Goal: Use online tool/utility

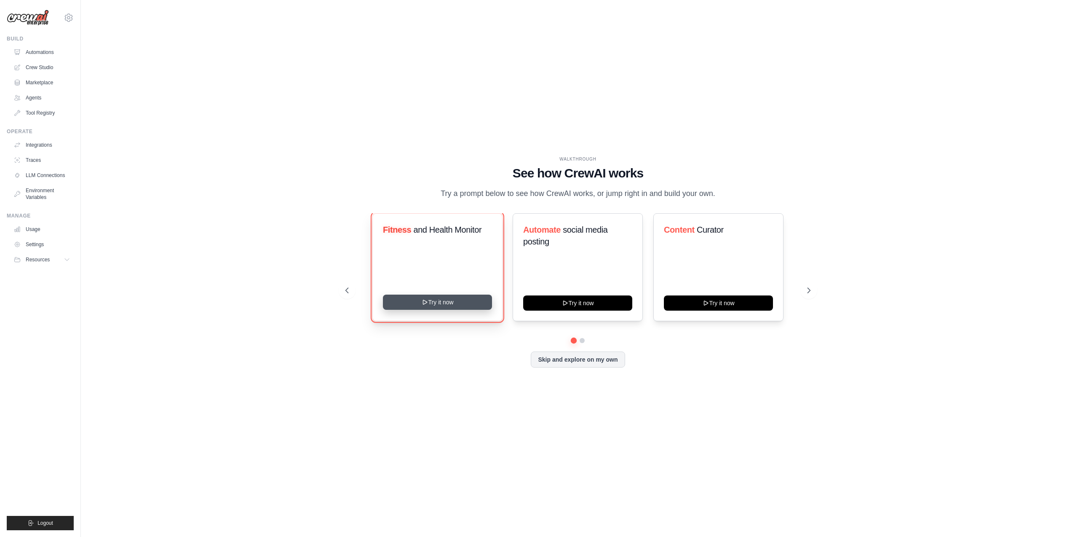
click at [452, 304] on button "Try it now" at bounding box center [437, 301] width 109 height 15
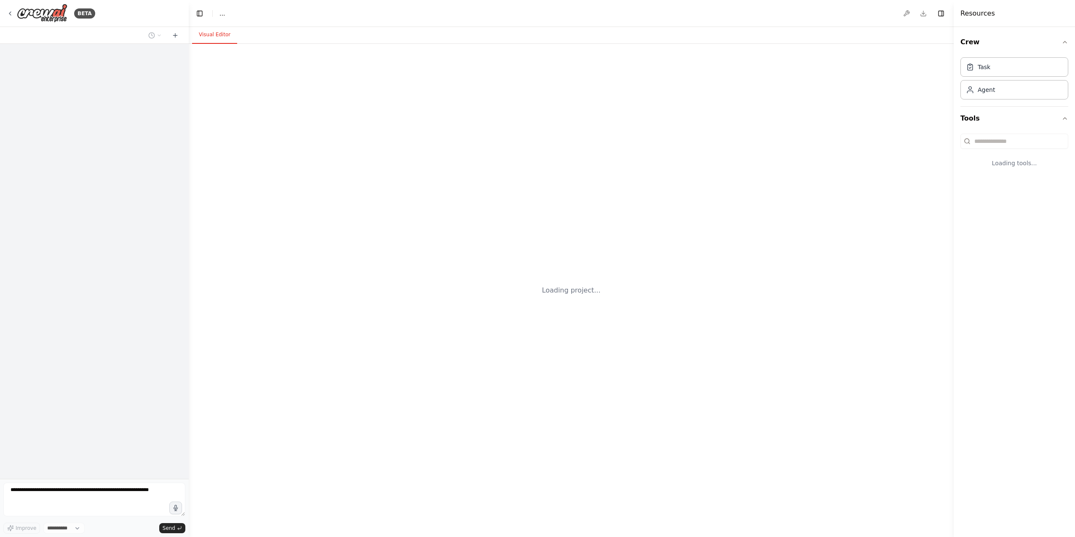
select select "****"
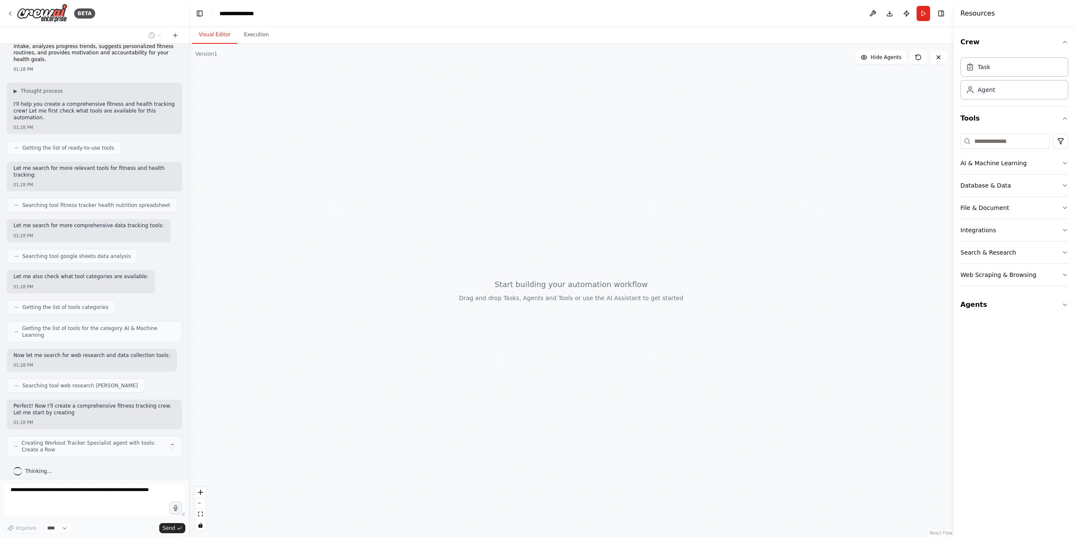
scroll to position [24, 0]
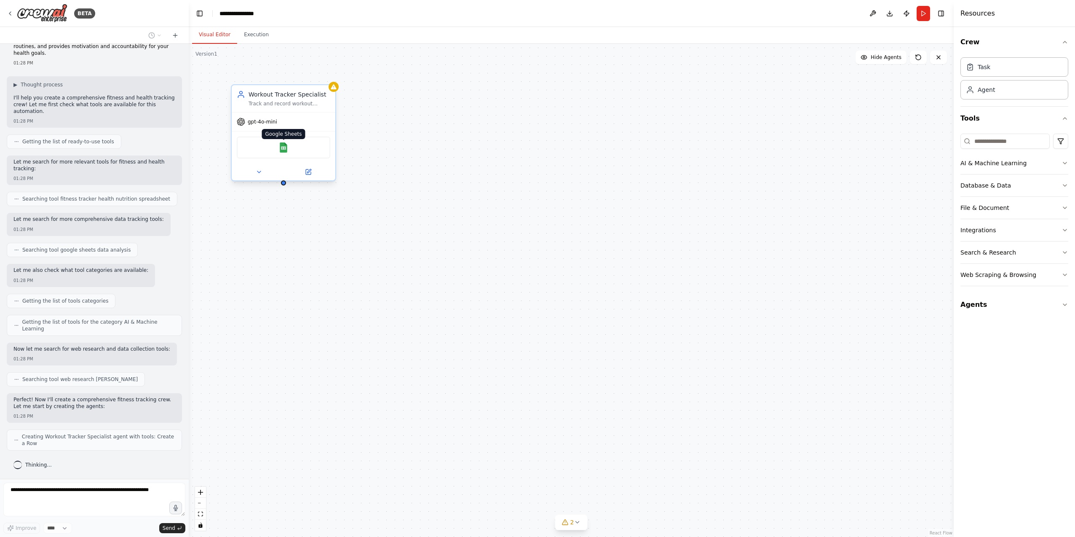
click at [281, 148] on img at bounding box center [283, 147] width 10 height 10
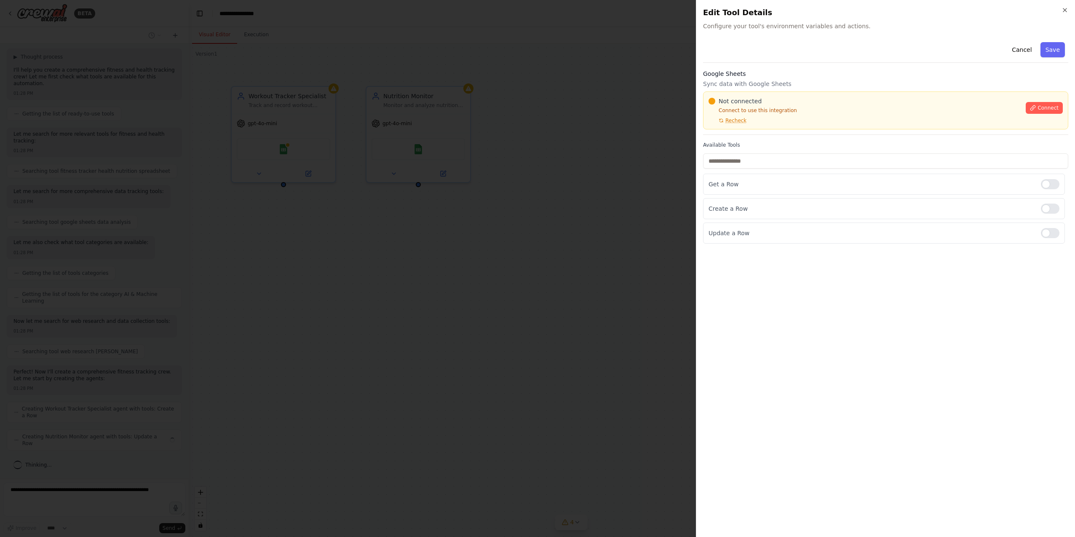
scroll to position [45, 0]
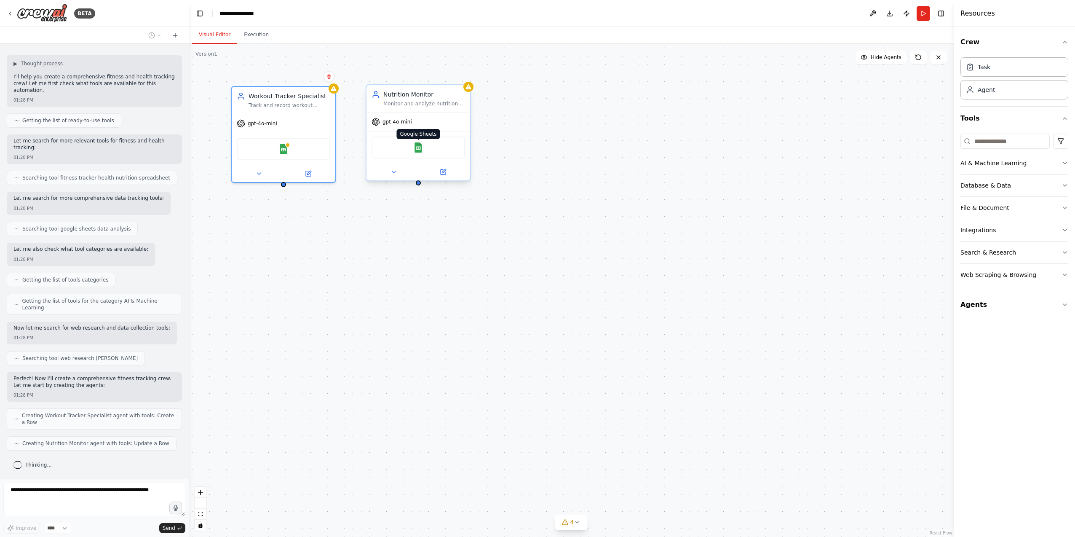
click at [419, 147] on img at bounding box center [418, 147] width 10 height 10
click at [420, 148] on img at bounding box center [418, 147] width 10 height 10
click at [281, 150] on img at bounding box center [283, 147] width 10 height 10
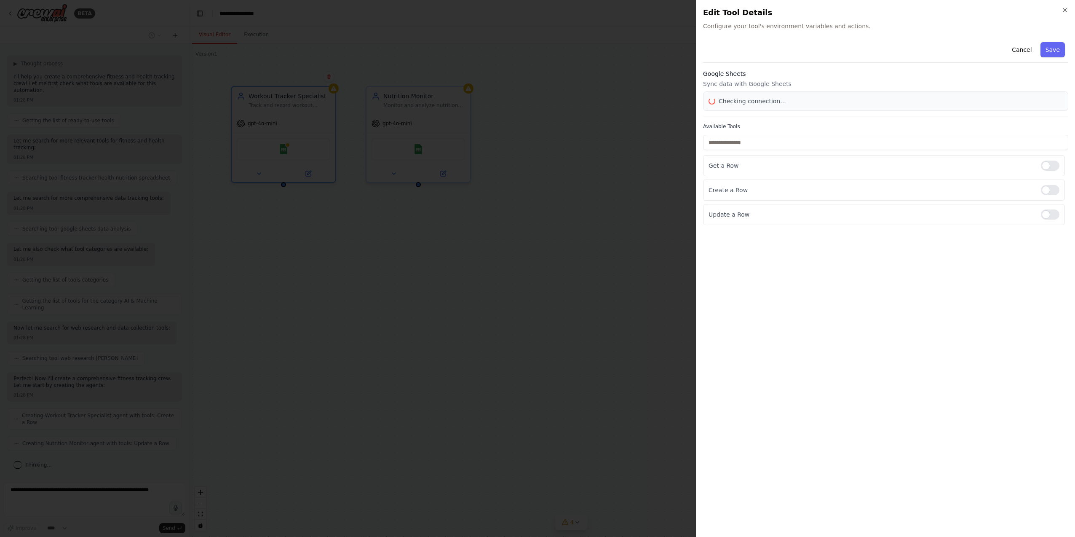
scroll to position [66, 0]
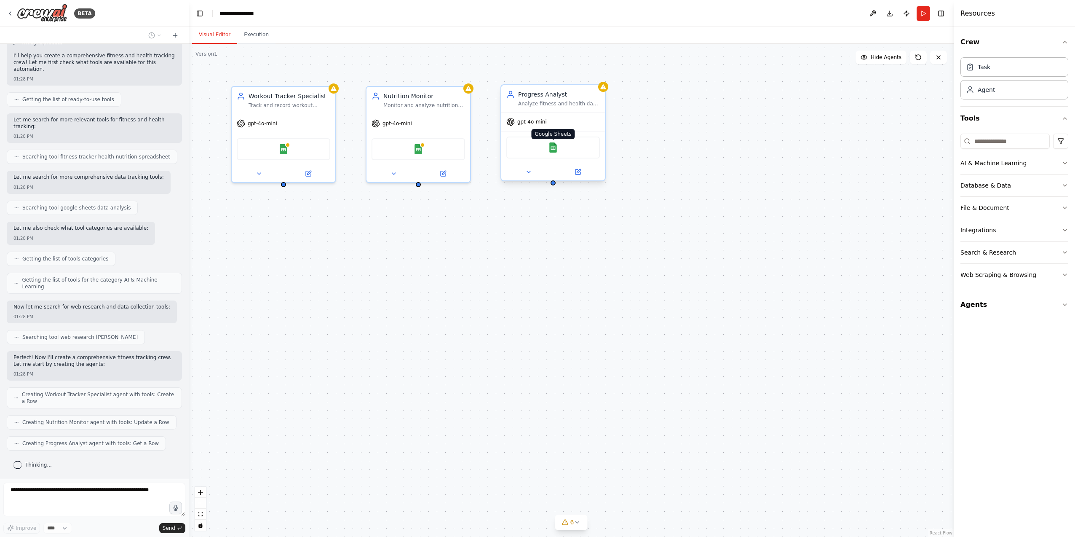
click at [554, 147] on img at bounding box center [553, 147] width 10 height 10
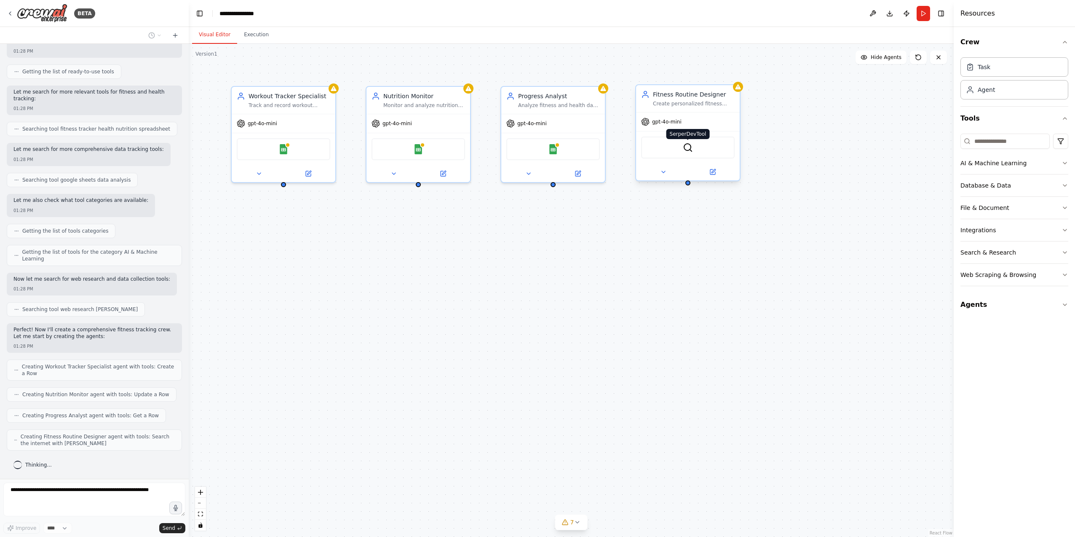
click at [685, 149] on img at bounding box center [688, 147] width 10 height 10
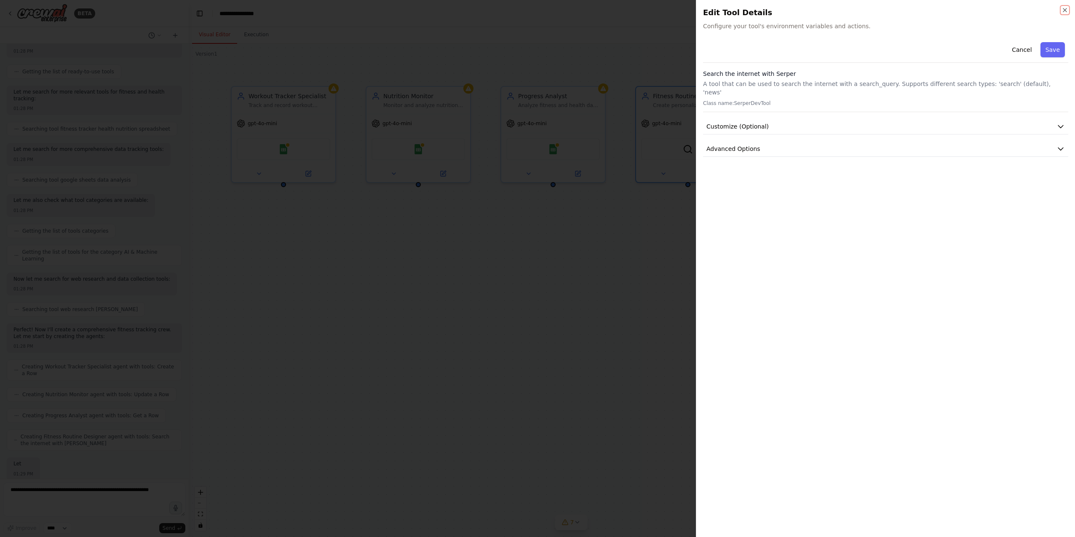
scroll to position [151, 0]
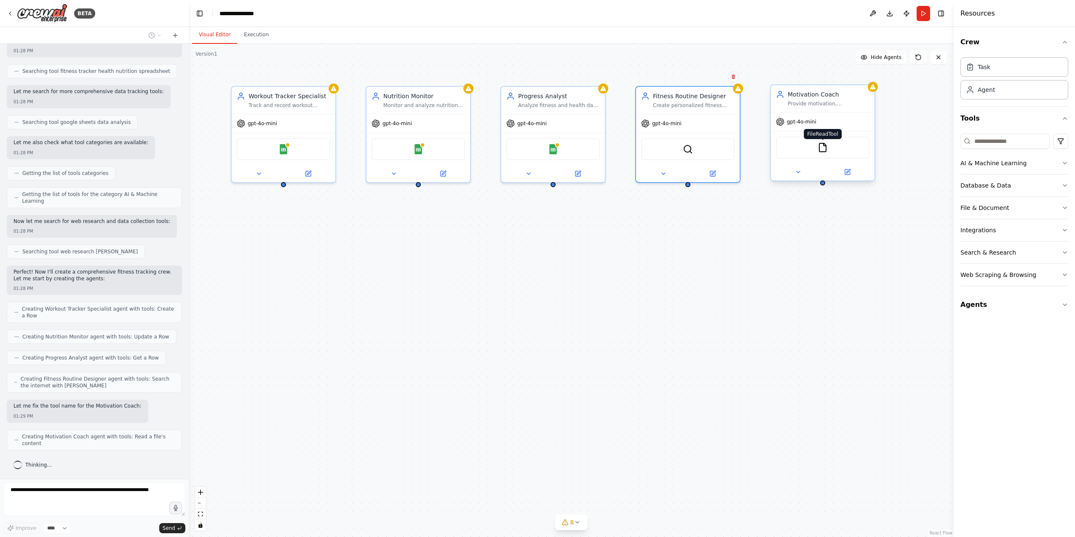
click at [824, 147] on img at bounding box center [823, 147] width 10 height 10
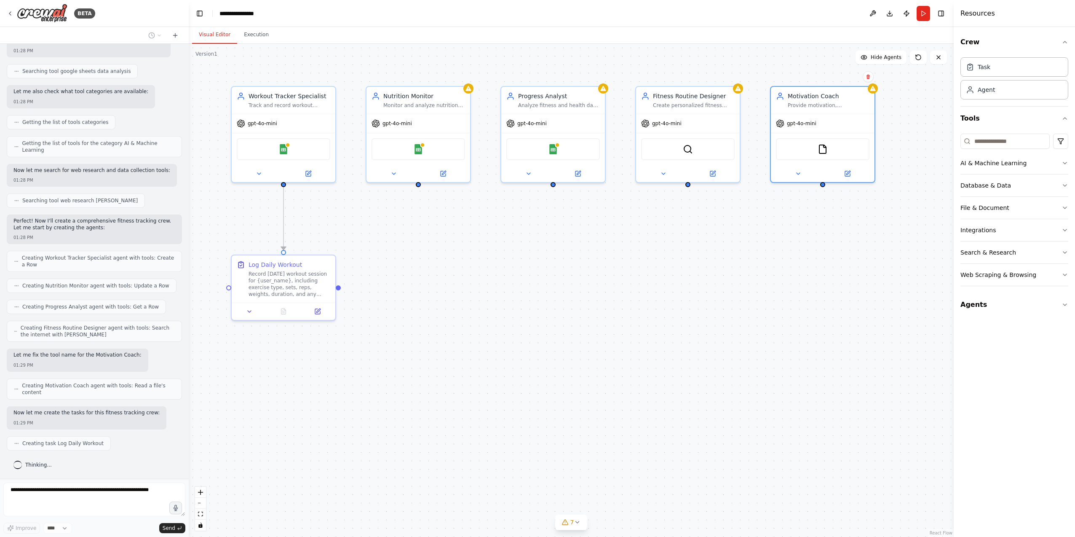
scroll to position [223, 0]
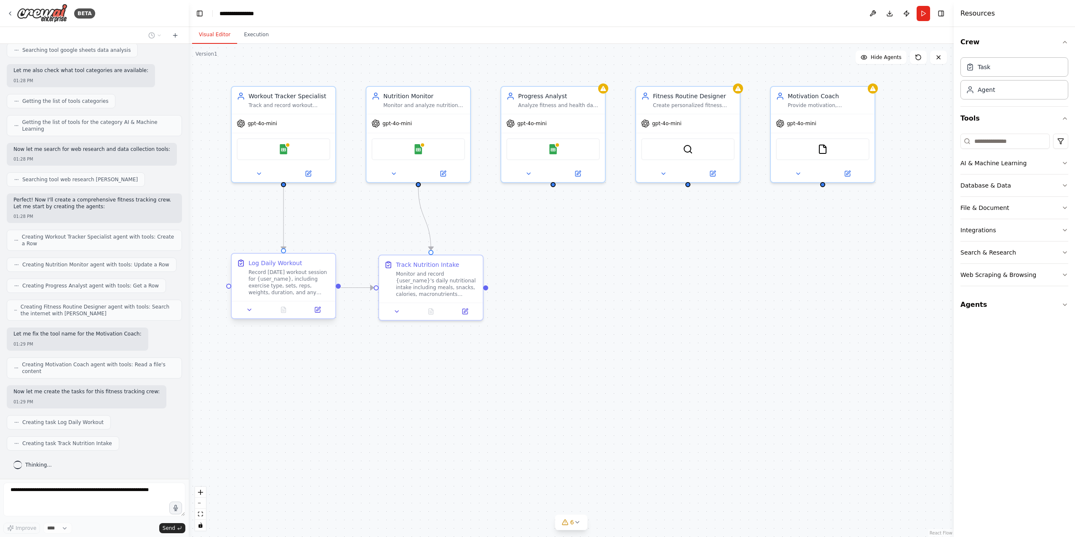
click at [307, 282] on div "Record today's workout session for {user_name}, including exercise type, sets, …" at bounding box center [290, 282] width 82 height 27
click at [246, 313] on button at bounding box center [249, 310] width 29 height 10
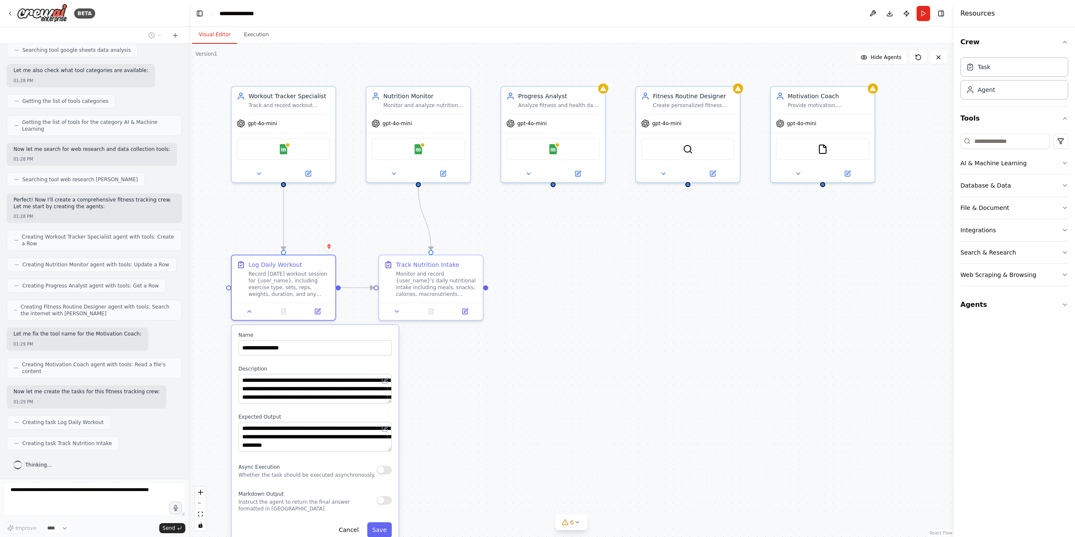
scroll to position [244, 0]
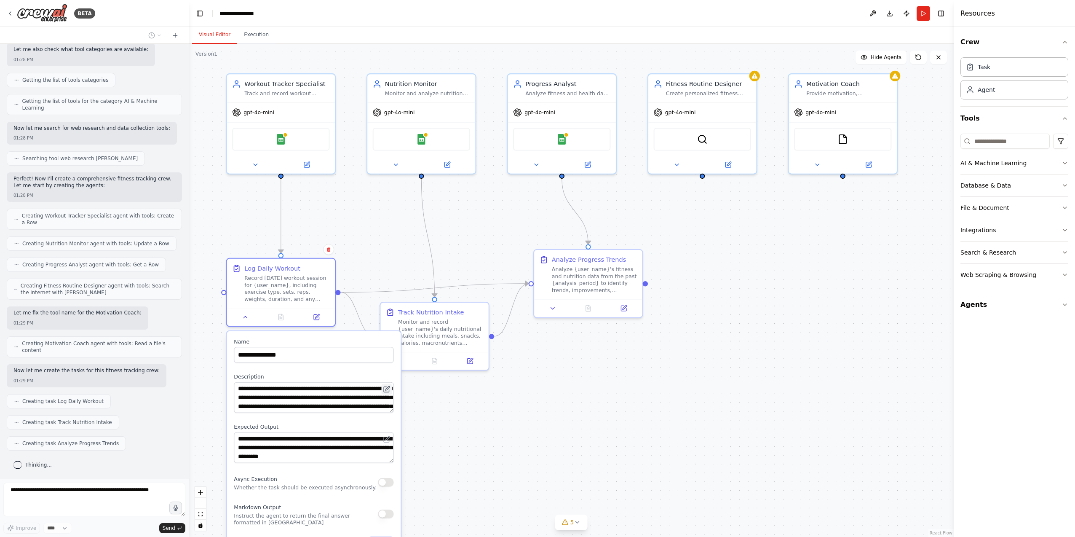
drag, startPoint x: 390, startPoint y: 381, endPoint x: 391, endPoint y: 387, distance: 5.9
click at [391, 387] on button at bounding box center [386, 389] width 11 height 11
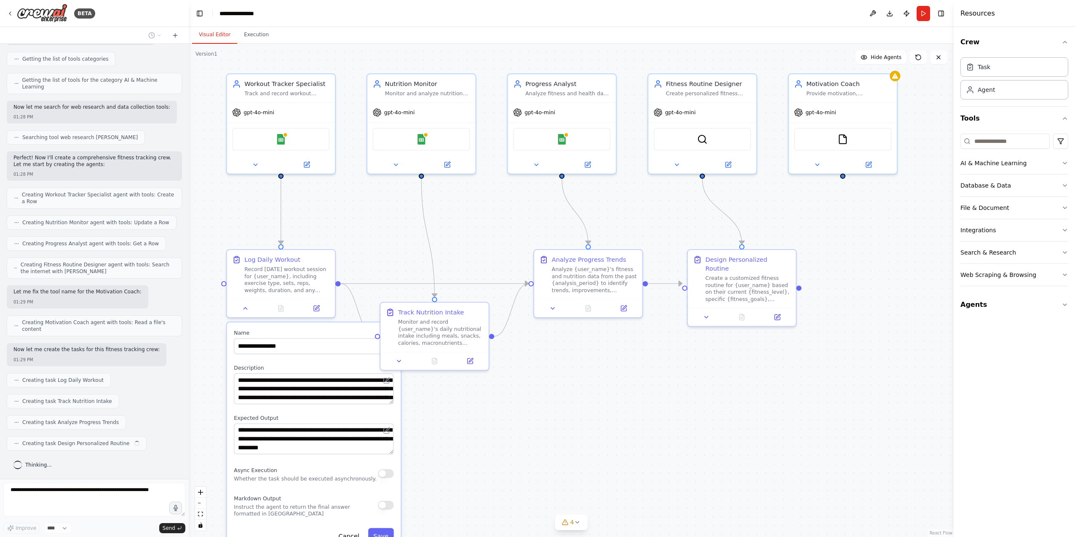
click at [518, 399] on div ".deletable-edge-delete-btn { width: 20px; height: 20px; border: 0px solid #ffff…" at bounding box center [571, 290] width 765 height 493
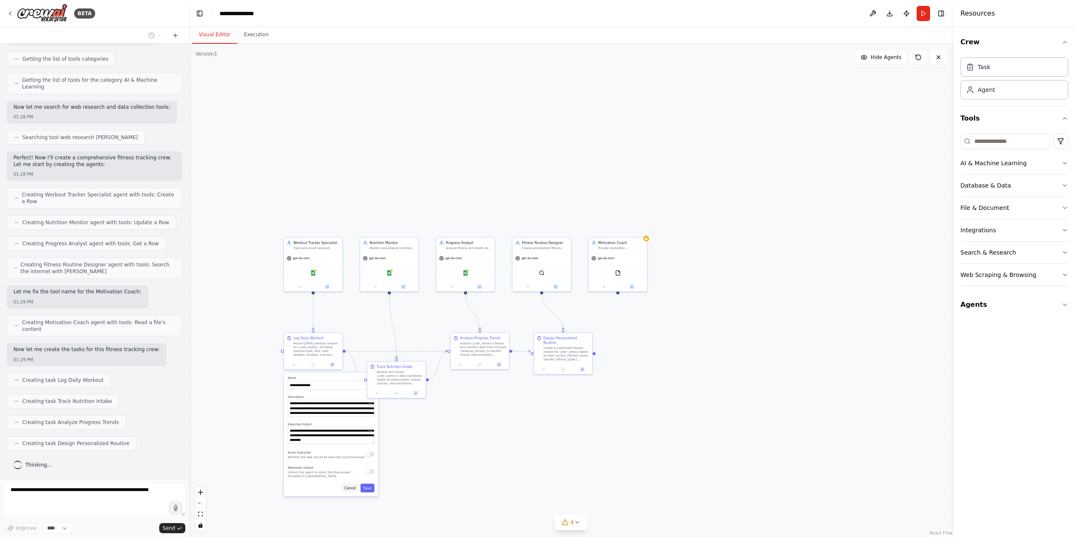
click at [351, 486] on button "Cancel" at bounding box center [350, 488] width 17 height 8
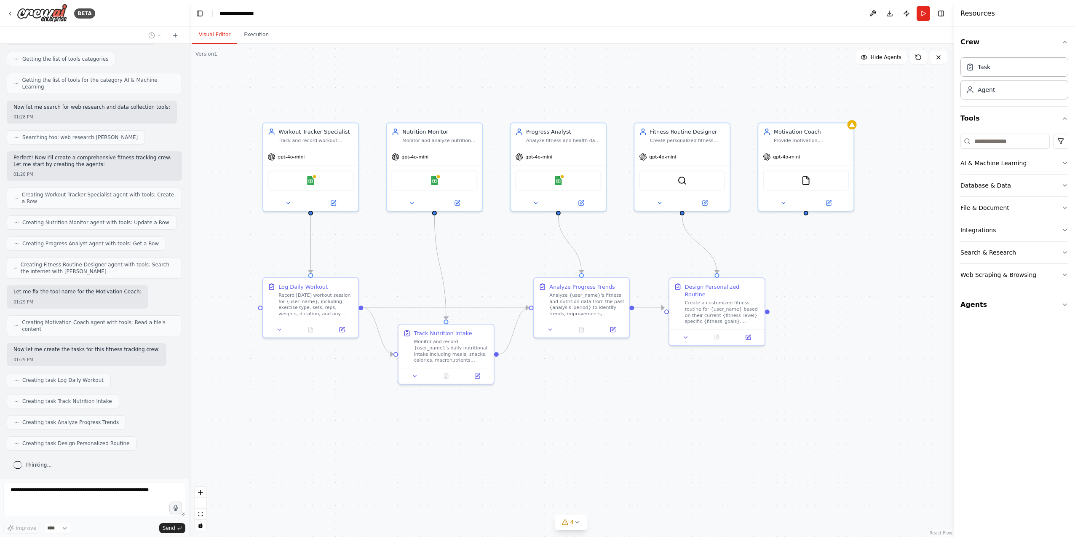
scroll to position [286, 0]
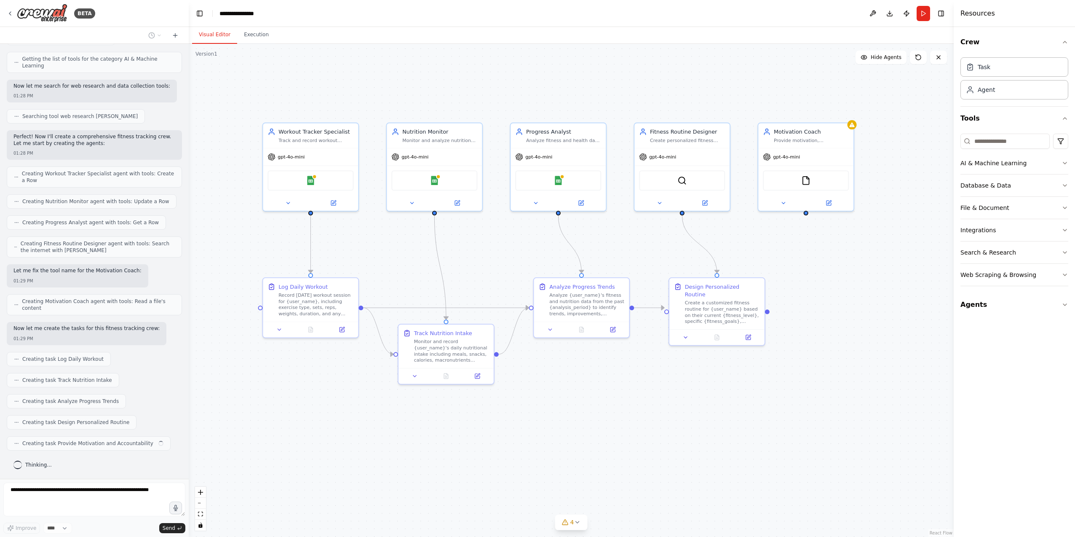
drag, startPoint x: 429, startPoint y: 412, endPoint x: 518, endPoint y: 412, distance: 89.3
click at [518, 412] on div ".deletable-edge-delete-btn { width: 20px; height: 20px; border: 0px solid #ffff…" at bounding box center [571, 290] width 765 height 493
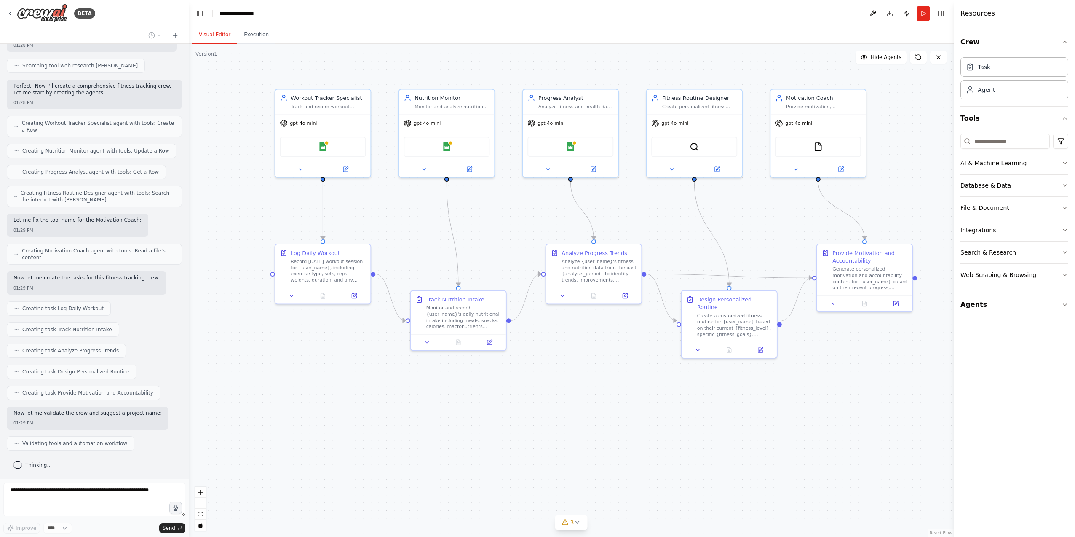
scroll to position [358, 0]
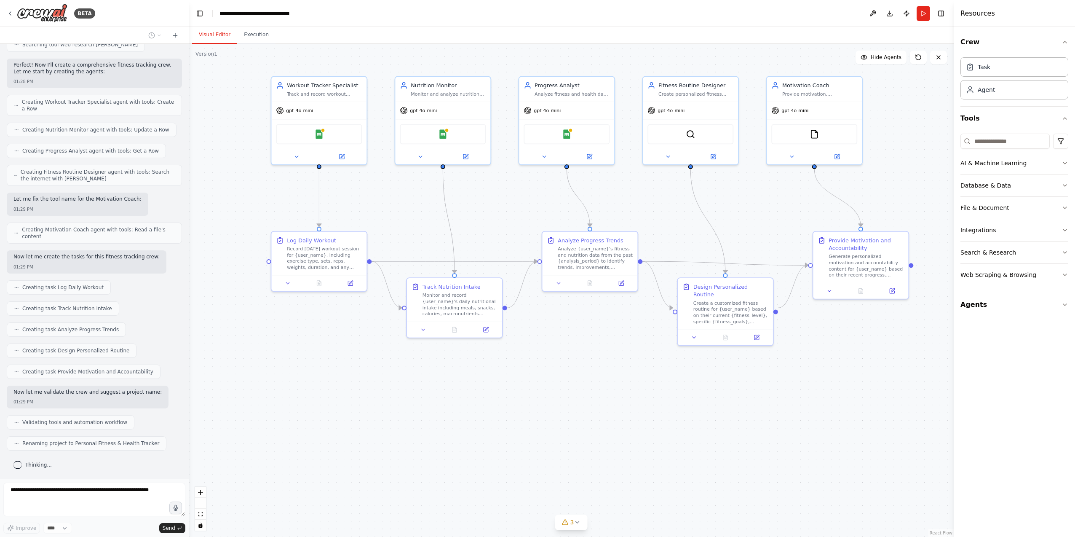
drag, startPoint x: 602, startPoint y: 462, endPoint x: 610, endPoint y: 415, distance: 47.1
click at [610, 415] on div ".deletable-edge-delete-btn { width: 20px; height: 20px; border: 0px solid #ffff…" at bounding box center [571, 290] width 765 height 493
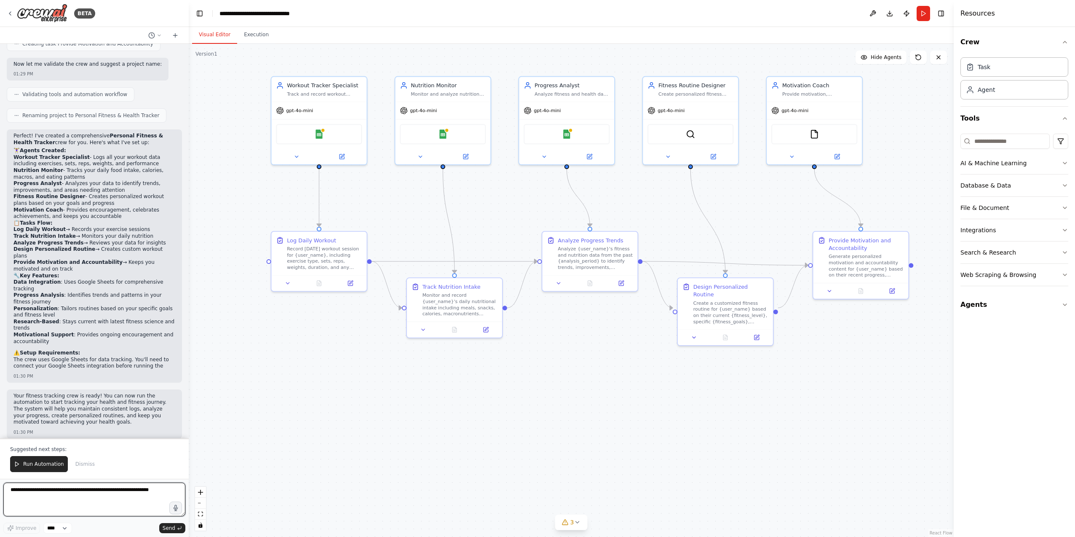
scroll to position [693, 0]
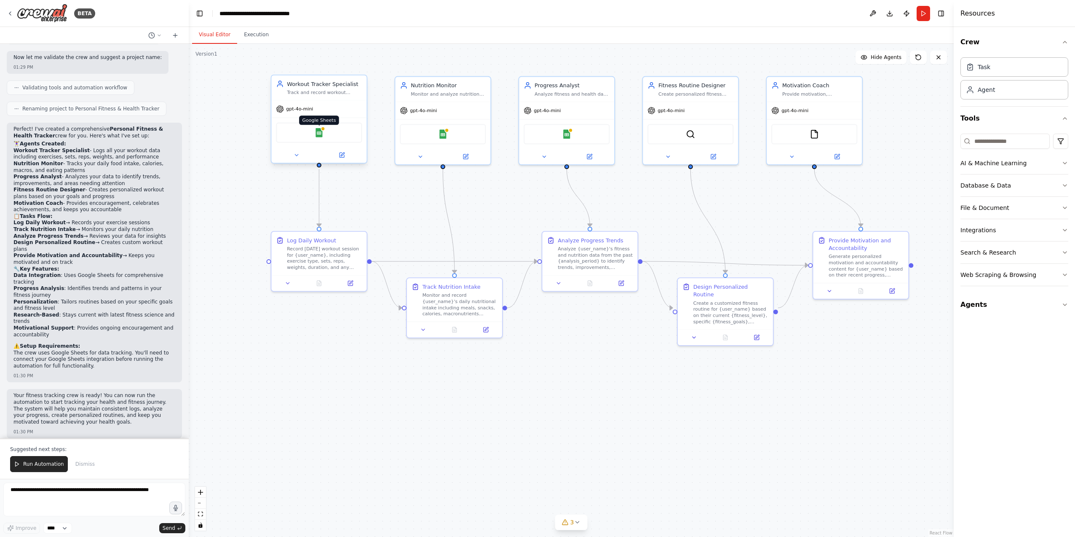
click at [320, 135] on img at bounding box center [318, 132] width 9 height 9
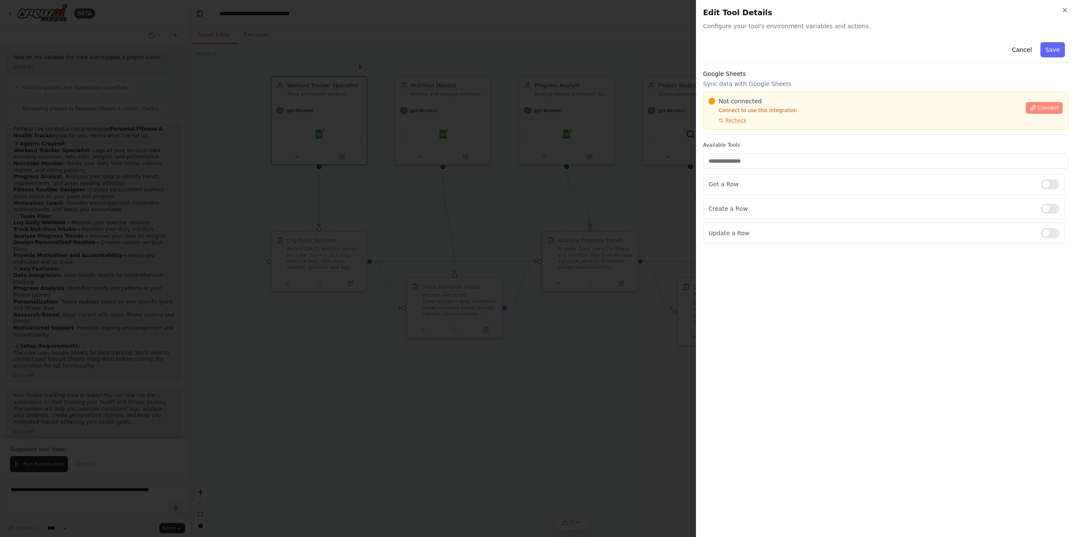
click at [1041, 108] on span "Connect" at bounding box center [1048, 107] width 21 height 7
click at [640, 199] on div at bounding box center [537, 268] width 1075 height 537
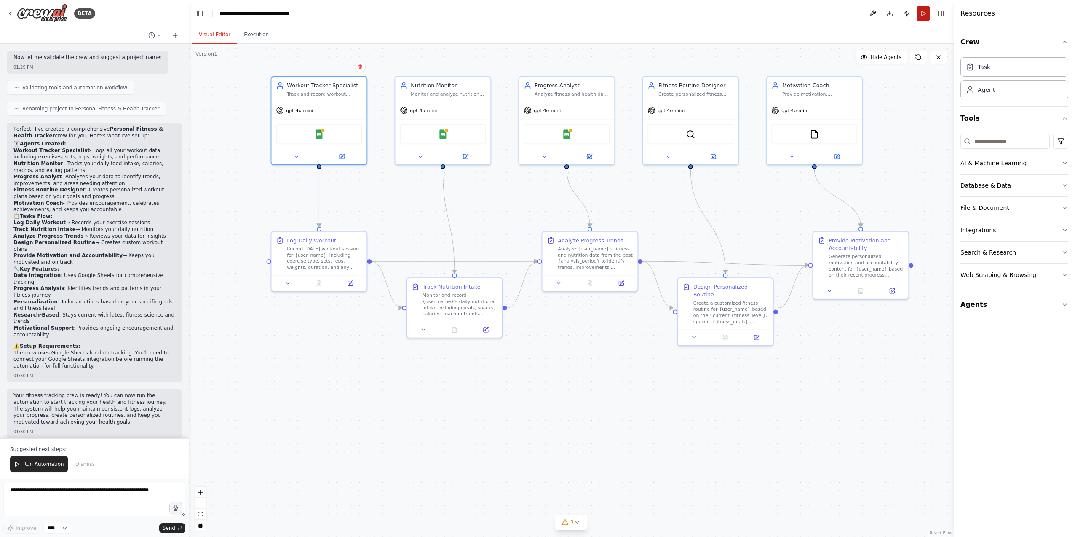
click at [926, 14] on button "Run" at bounding box center [923, 13] width 13 height 15
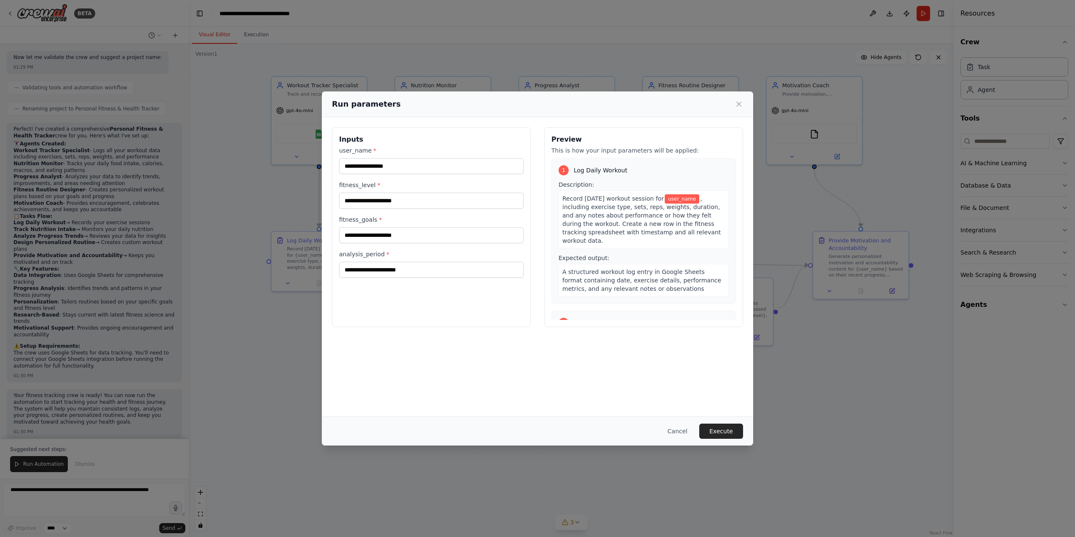
click at [652, 369] on div "Inputs user_name * fitness_level * fitness_goals * analysis_period * Preview Th…" at bounding box center [537, 267] width 431 height 300
click at [432, 164] on input "user_name *" at bounding box center [431, 166] width 185 height 16
type input "*******"
type input "****"
type input "******"
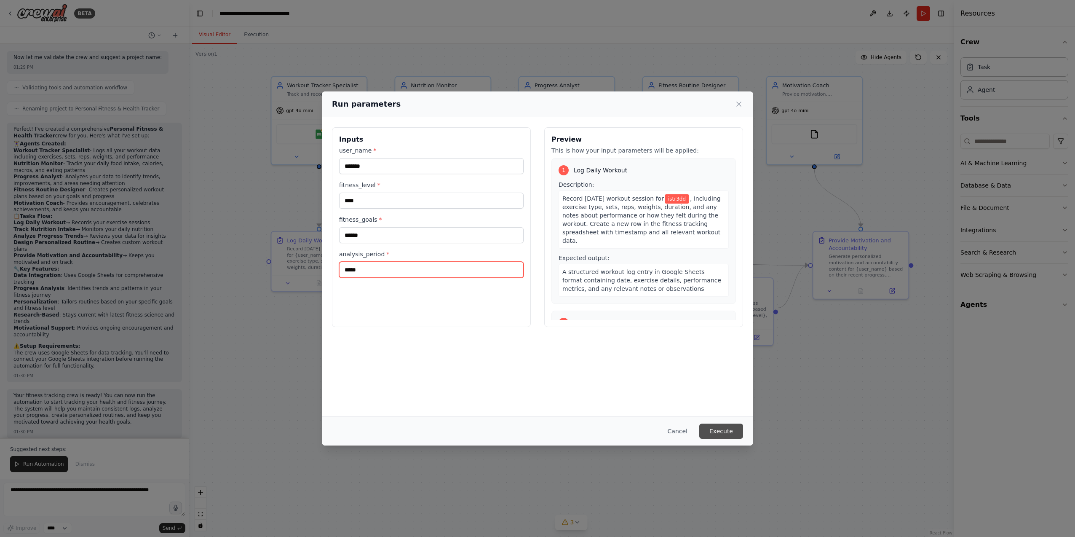
type input "*****"
click at [722, 430] on button "Execute" at bounding box center [721, 430] width 44 height 15
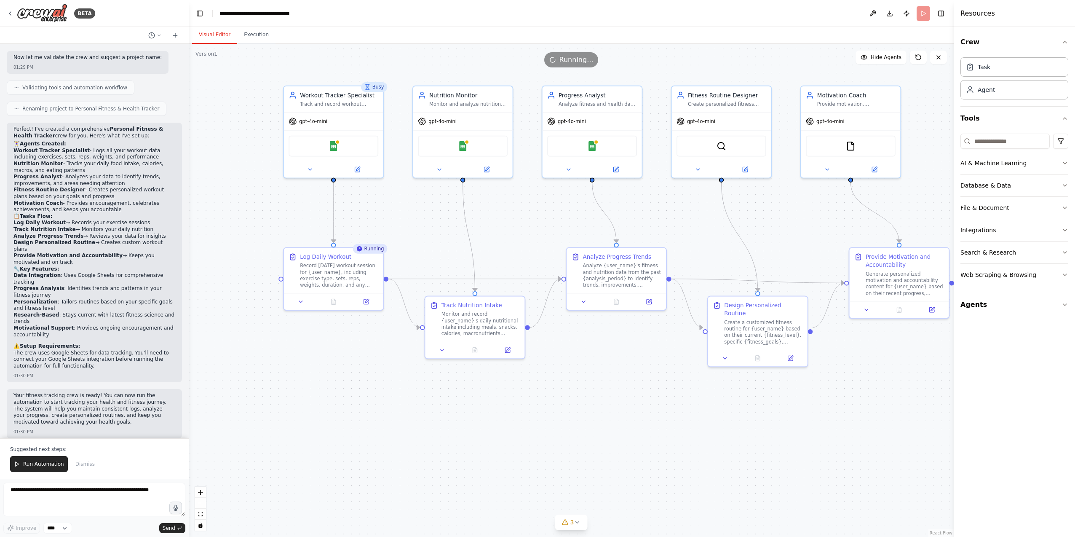
drag, startPoint x: 341, startPoint y: 407, endPoint x: 349, endPoint y: 431, distance: 24.9
click at [349, 431] on div ".deletable-edge-delete-btn { width: 20px; height: 20px; border: 0px solid #ffff…" at bounding box center [571, 290] width 765 height 493
click at [581, 525] on button "3" at bounding box center [571, 522] width 32 height 16
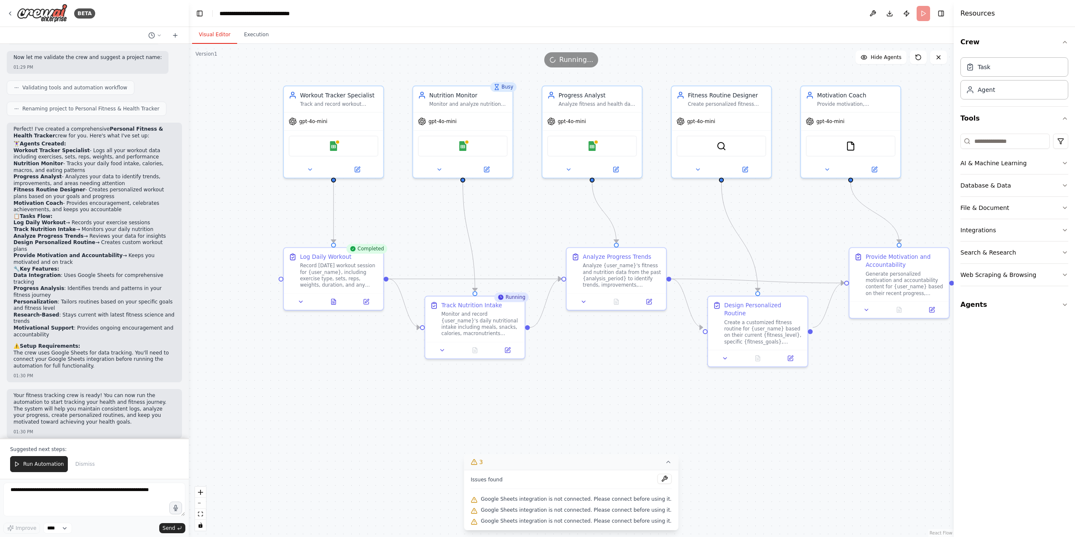
click at [665, 463] on icon at bounding box center [668, 461] width 7 height 7
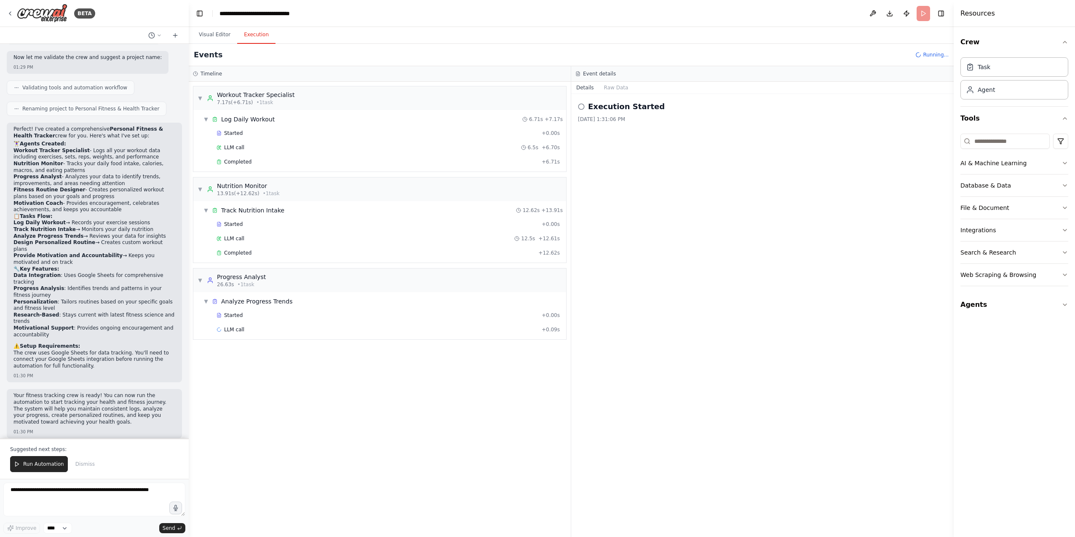
click at [245, 33] on button "Execution" at bounding box center [256, 35] width 38 height 18
click at [371, 147] on div "LLM call 6.5s + 6.70s" at bounding box center [388, 147] width 343 height 7
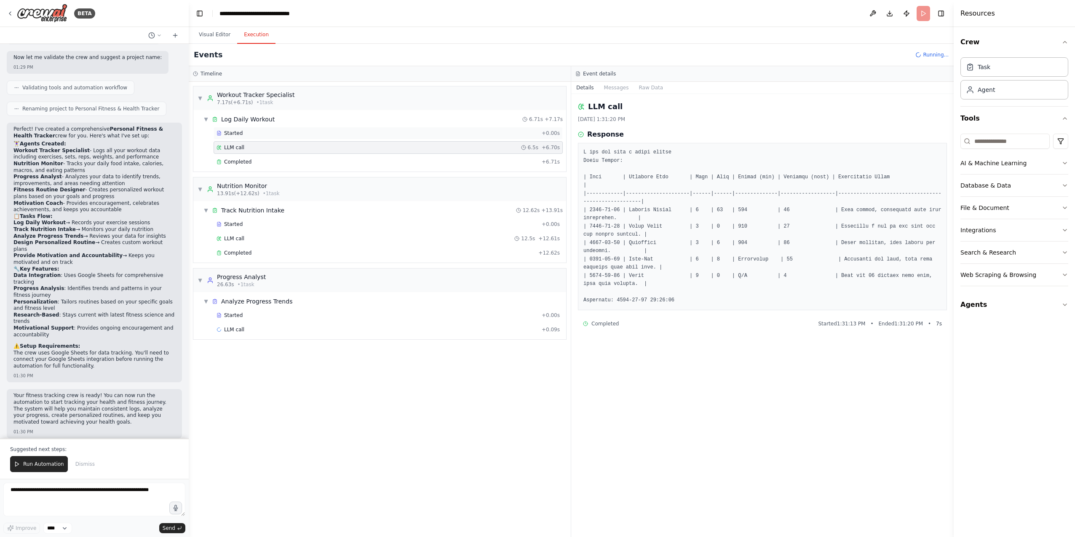
click at [372, 133] on div "Started" at bounding box center [378, 133] width 322 height 7
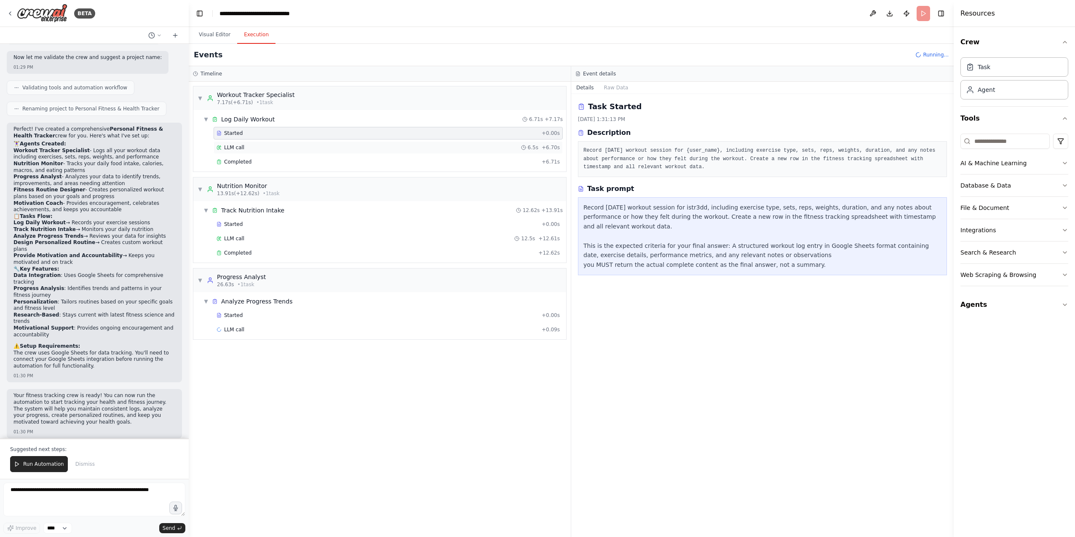
click at [370, 145] on div "LLM call 6.5s + 6.70s" at bounding box center [388, 147] width 343 height 7
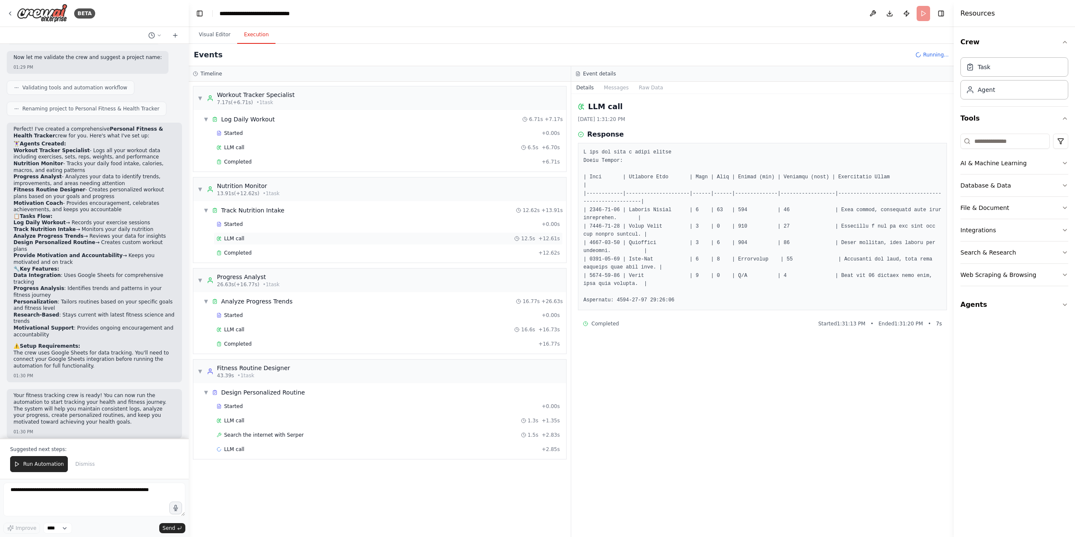
click at [308, 244] on div "LLM call 12.5s + 12.61s" at bounding box center [388, 238] width 349 height 13
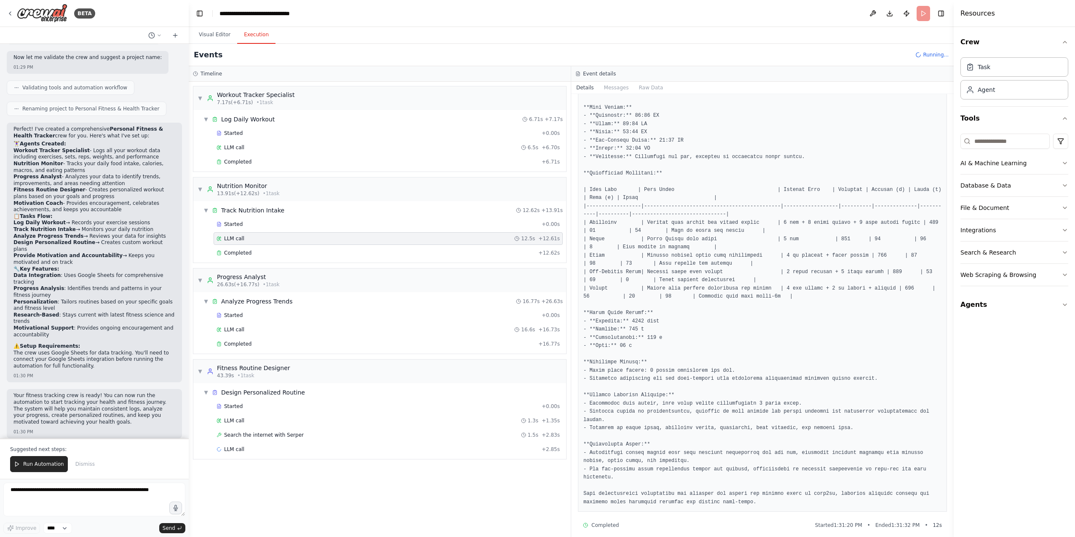
scroll to position [93, 0]
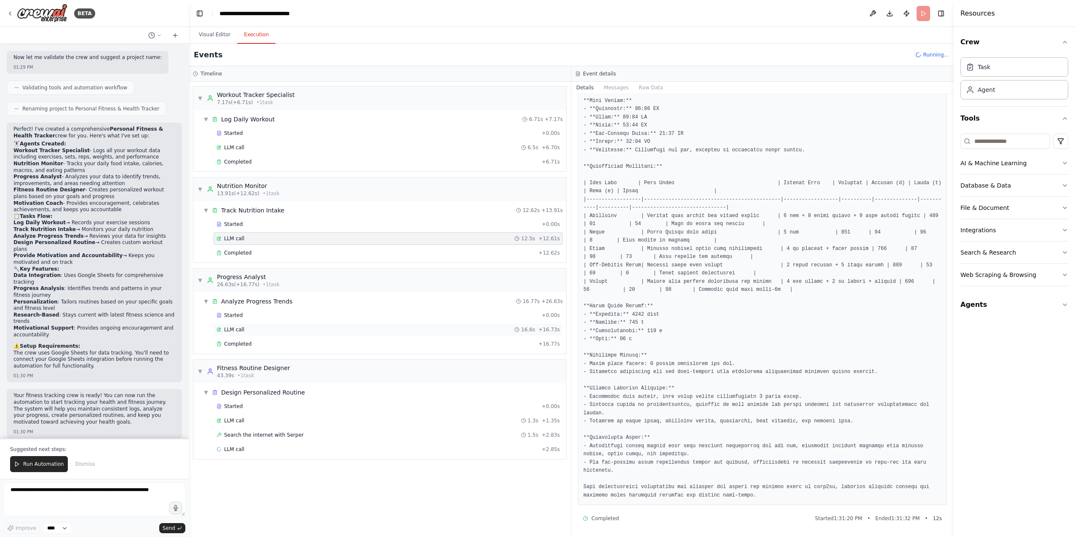
click at [293, 334] on div "LLM call 16.6s + 16.73s" at bounding box center [388, 329] width 349 height 13
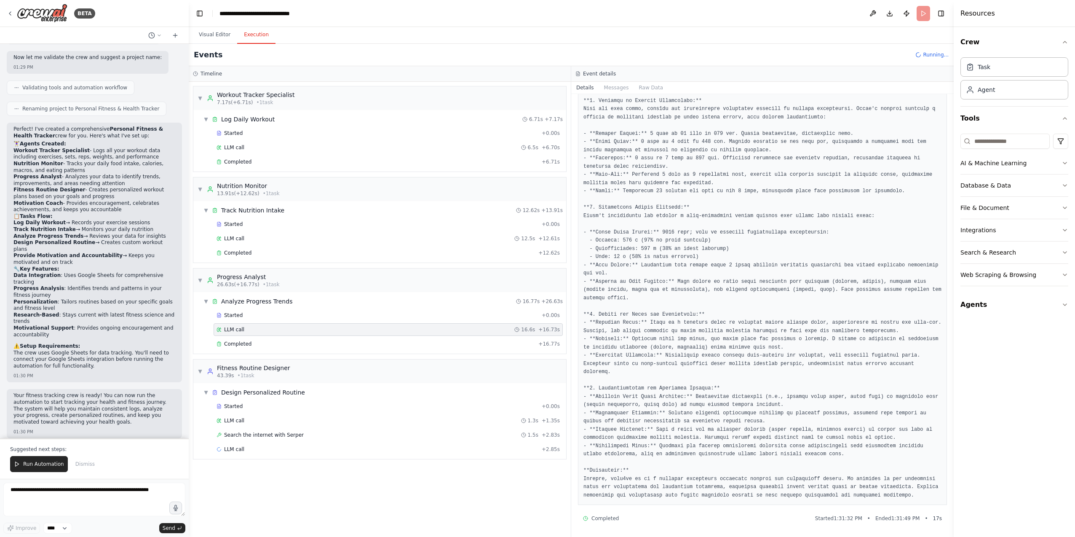
scroll to position [101, 0]
click at [265, 432] on span "Search the internet with Serper" at bounding box center [264, 434] width 80 height 7
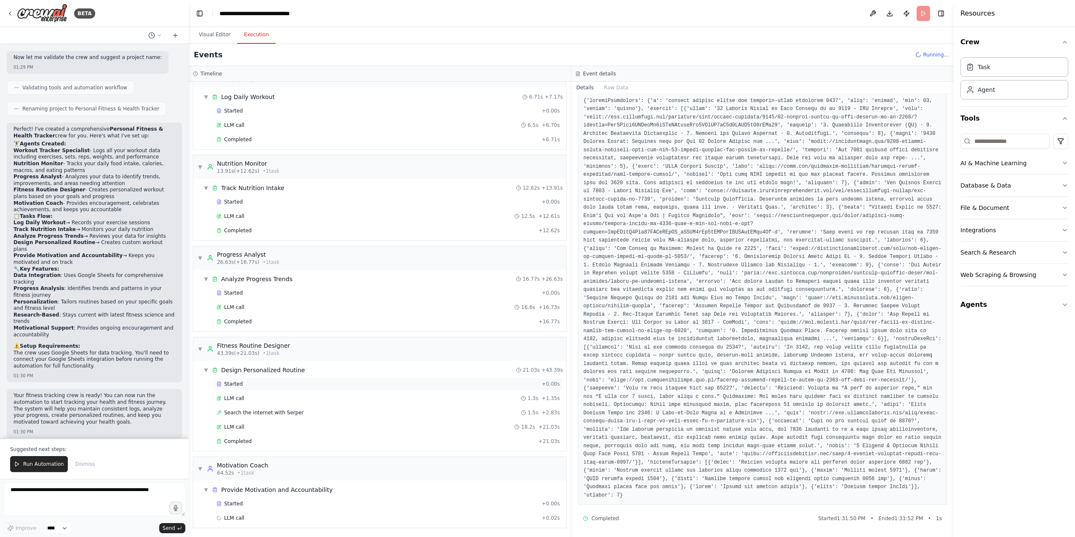
scroll to position [23, 0]
click at [236, 519] on span "LLM call" at bounding box center [234, 517] width 20 height 7
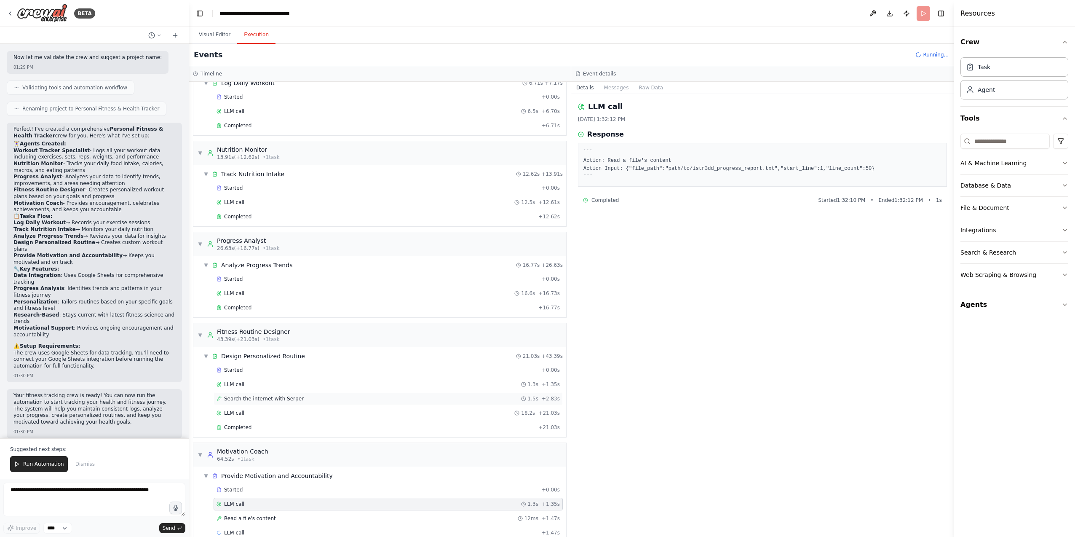
scroll to position [51, 0]
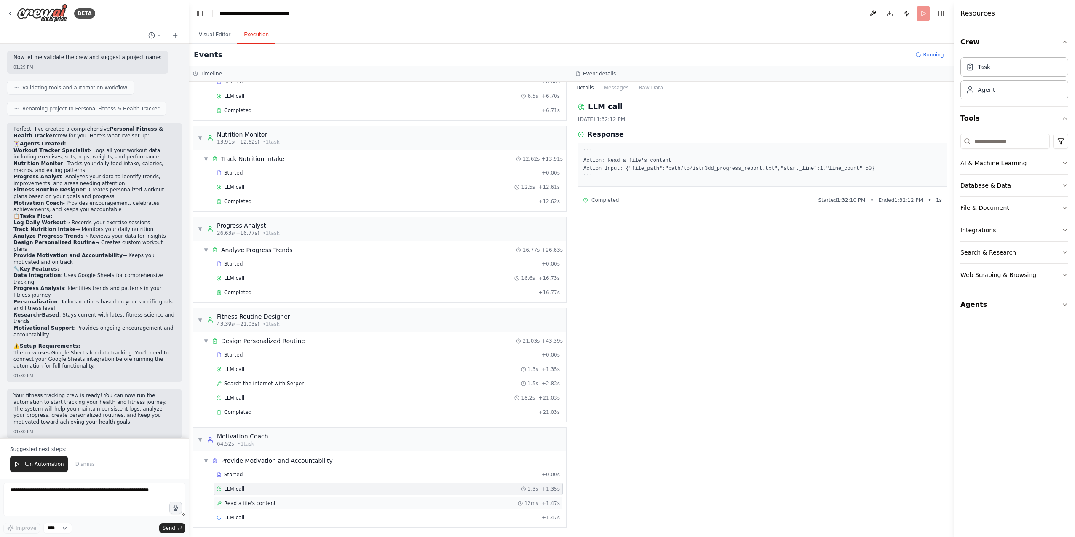
click at [272, 499] on div "Read a file's content 12ms + 1.47s" at bounding box center [388, 503] width 349 height 13
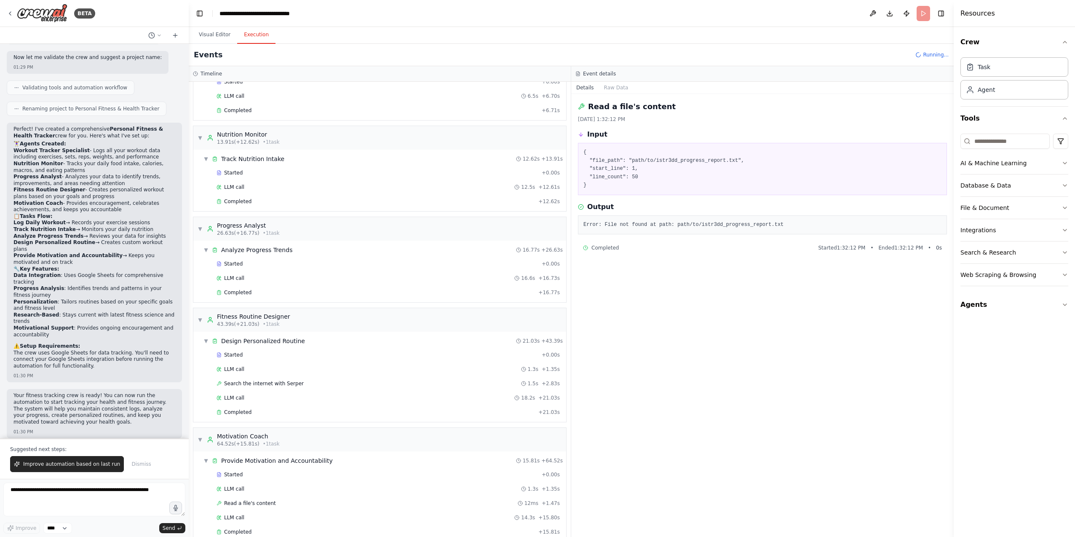
click at [253, 518] on div "LLM call 14.3s + 15.80s" at bounding box center [388, 517] width 343 height 7
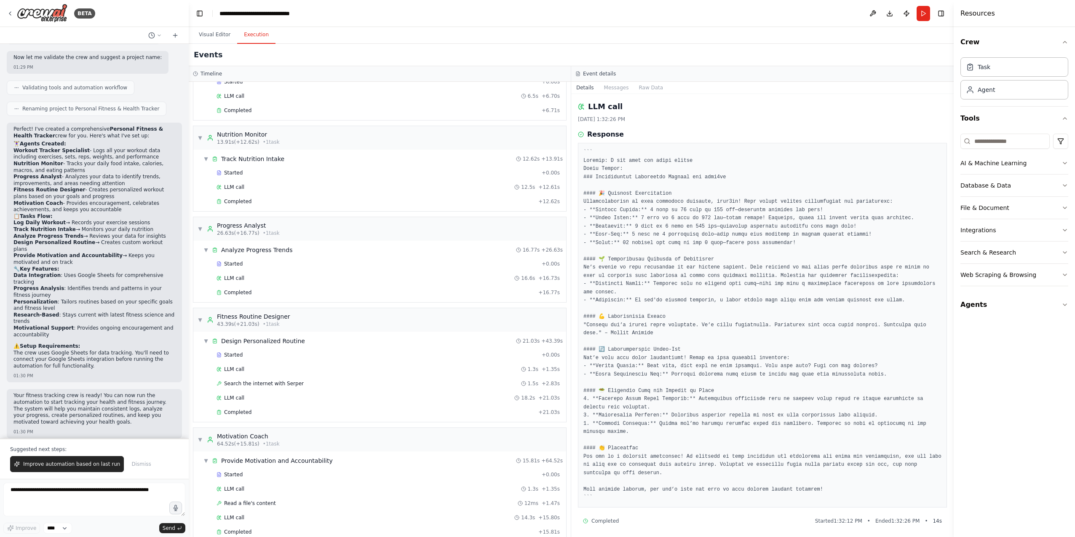
scroll to position [3, 0]
click at [246, 531] on span "Completed" at bounding box center [237, 531] width 27 height 7
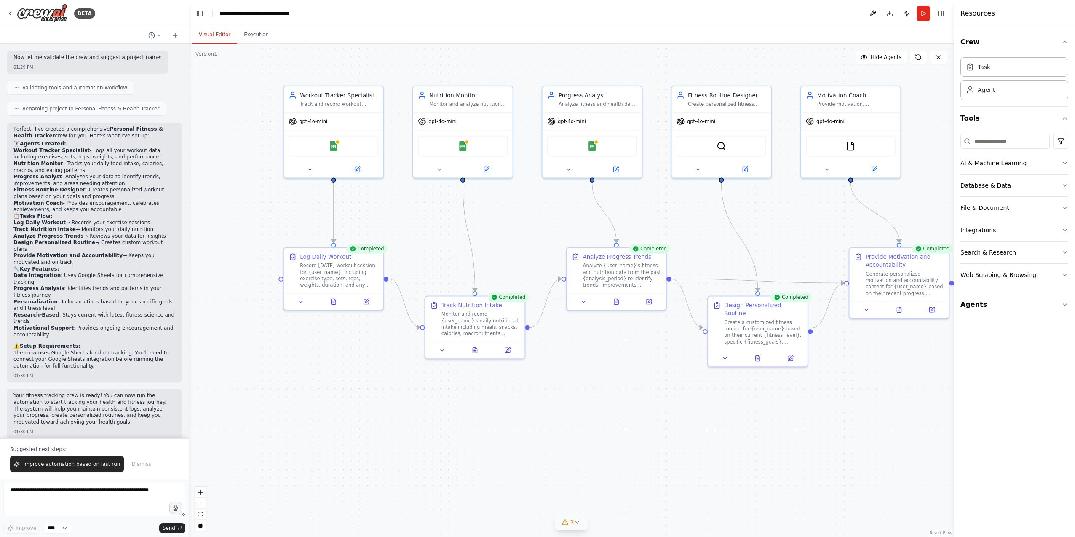
click at [214, 39] on button "Visual Editor" at bounding box center [214, 35] width 45 height 18
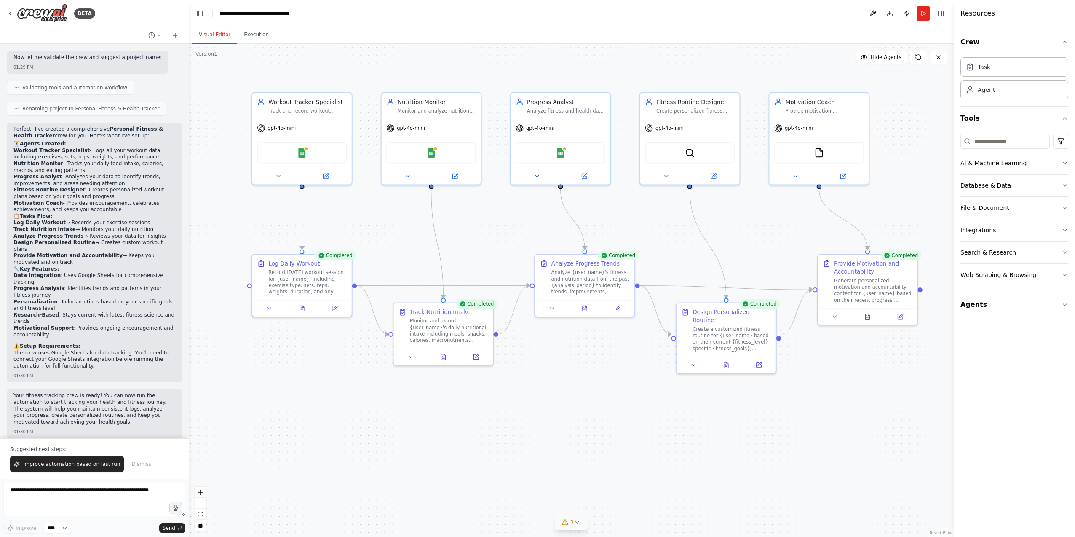
drag, startPoint x: 891, startPoint y: 374, endPoint x: 856, endPoint y: 372, distance: 35.9
click at [860, 381] on div ".deletable-edge-delete-btn { width: 20px; height: 20px; border: 0px solid #ffff…" at bounding box center [571, 290] width 765 height 493
click at [201, 13] on button "Toggle Left Sidebar" at bounding box center [200, 14] width 12 height 12
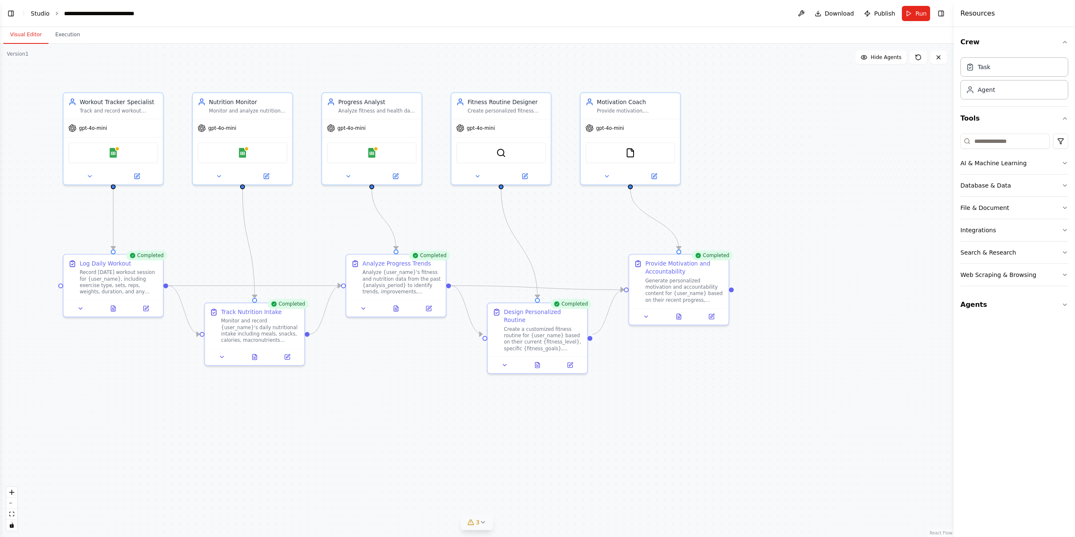
click at [38, 12] on link "Studio" at bounding box center [40, 13] width 19 height 7
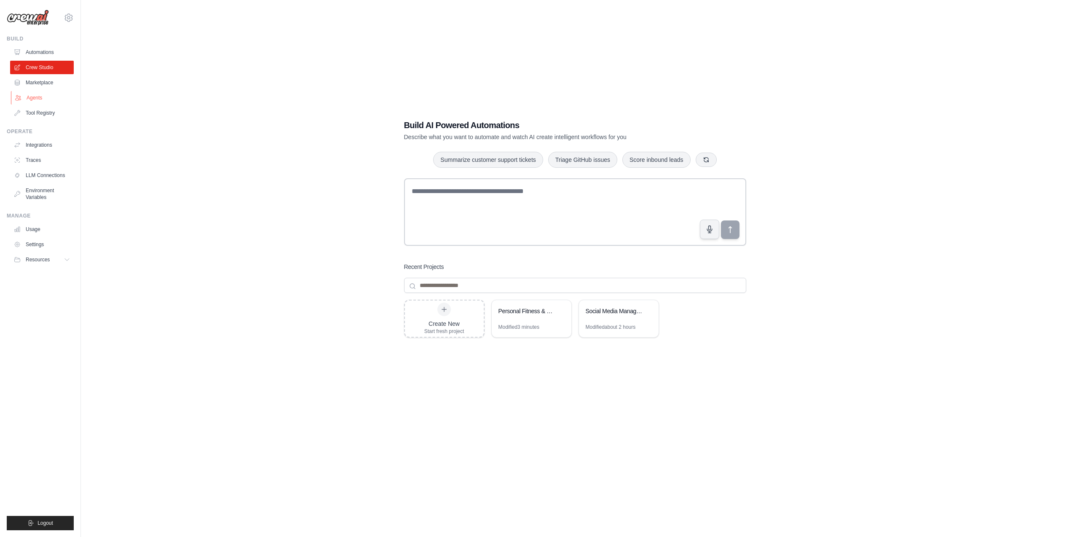
click at [41, 95] on link "Agents" at bounding box center [43, 97] width 64 height 13
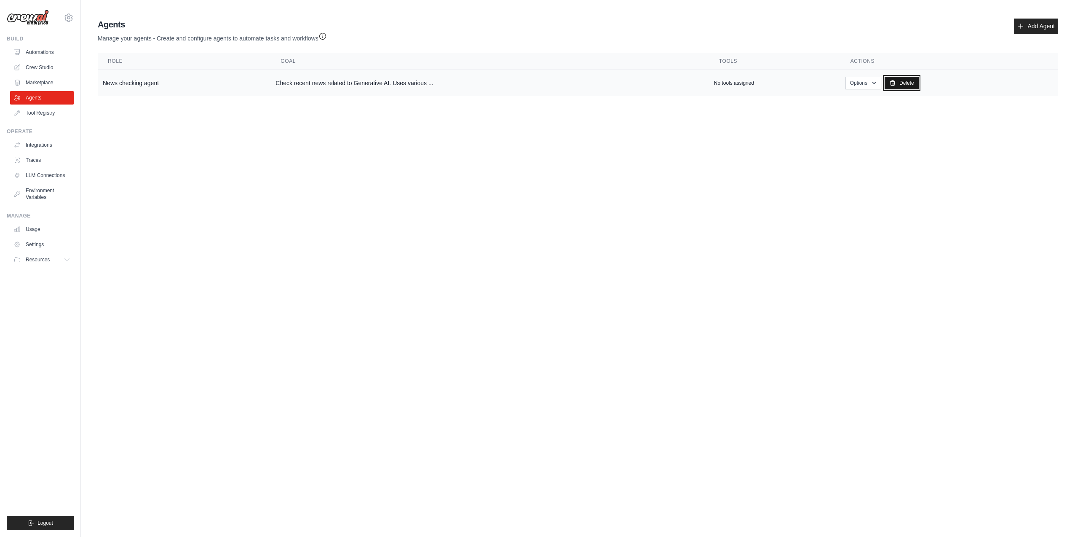
click at [899, 84] on link "Delete" at bounding box center [902, 83] width 34 height 13
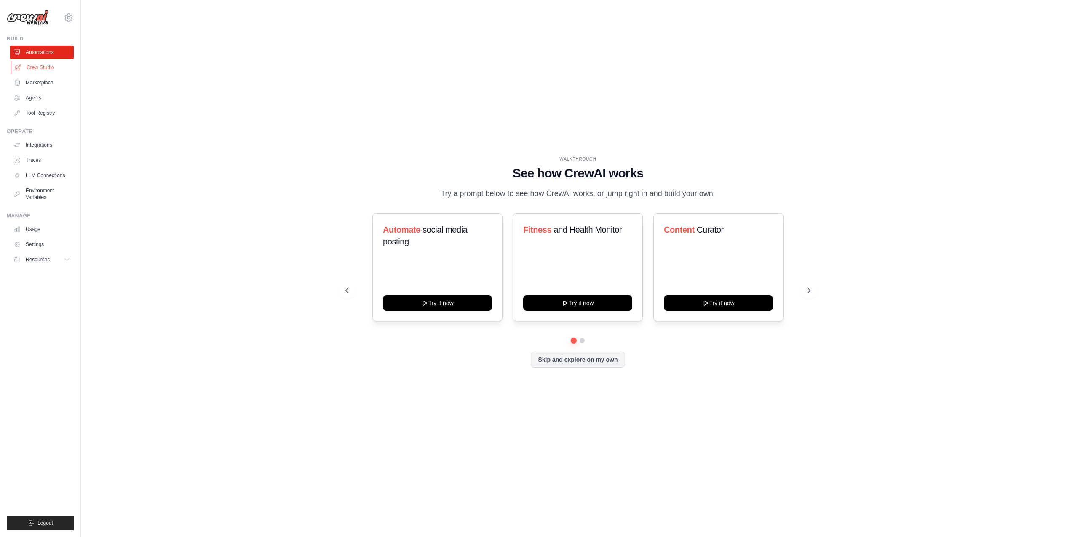
click at [46, 67] on link "Crew Studio" at bounding box center [43, 67] width 64 height 13
